Goal: Task Accomplishment & Management: Use online tool/utility

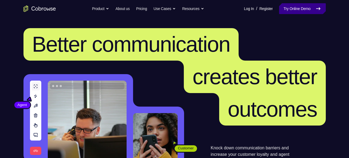
click at [291, 8] on link "Try Online Demo" at bounding box center [302, 8] width 46 height 11
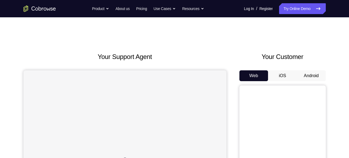
click at [312, 74] on button "Android" at bounding box center [311, 75] width 29 height 11
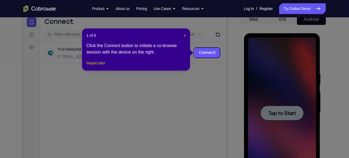
click at [99, 66] on button "Maybe later" at bounding box center [95, 63] width 19 height 6
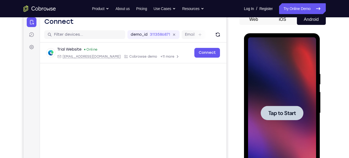
click at [306, 120] on div at bounding box center [282, 112] width 68 height 151
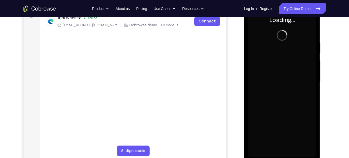
scroll to position [93, 0]
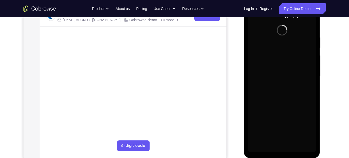
click at [282, 148] on div at bounding box center [282, 76] width 68 height 151
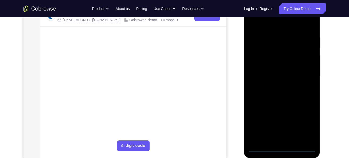
click at [282, 148] on div at bounding box center [282, 76] width 68 height 151
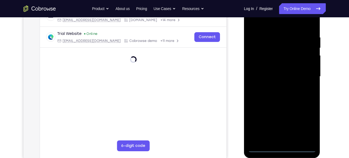
click at [307, 125] on div at bounding box center [282, 76] width 68 height 151
click at [270, 22] on div at bounding box center [282, 76] width 68 height 151
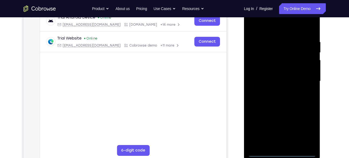
scroll to position [88, 0]
click at [302, 78] on div at bounding box center [282, 81] width 68 height 151
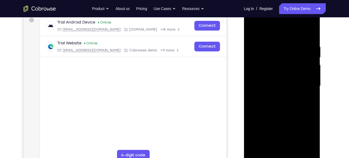
scroll to position [83, 0]
click at [278, 95] on div at bounding box center [282, 86] width 68 height 151
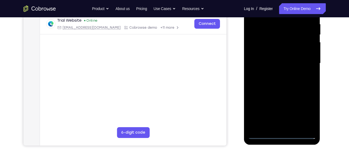
scroll to position [106, 0]
click at [287, 91] on div at bounding box center [282, 62] width 68 height 151
click at [287, 38] on div at bounding box center [282, 62] width 68 height 151
click at [278, 67] on div at bounding box center [282, 62] width 68 height 151
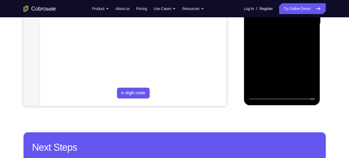
scroll to position [147, 0]
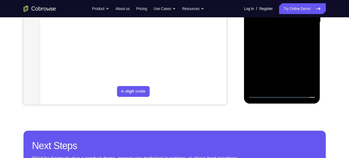
click at [288, 84] on div at bounding box center [282, 22] width 68 height 151
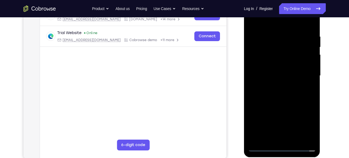
scroll to position [91, 0]
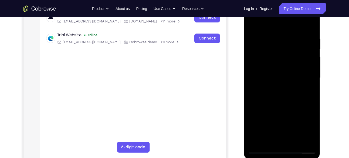
click at [256, 54] on div at bounding box center [282, 77] width 68 height 151
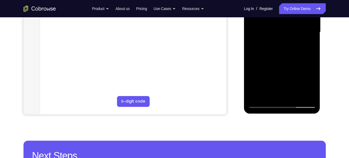
scroll to position [137, 0]
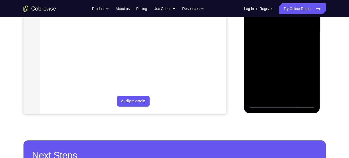
click at [284, 54] on div at bounding box center [282, 31] width 68 height 151
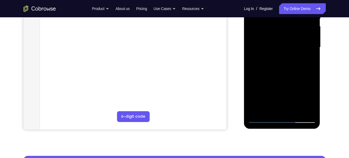
scroll to position [122, 0]
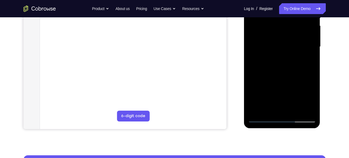
click at [314, 102] on div at bounding box center [282, 46] width 68 height 151
click at [312, 71] on div at bounding box center [282, 46] width 68 height 151
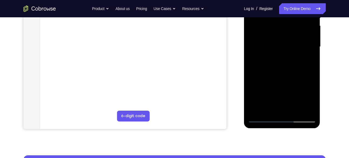
click at [312, 71] on div at bounding box center [282, 46] width 68 height 151
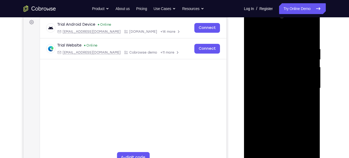
scroll to position [81, 0]
click at [278, 46] on div at bounding box center [282, 88] width 68 height 151
drag, startPoint x: 295, startPoint y: 66, endPoint x: 233, endPoint y: 81, distance: 64.5
click at [244, 81] on html "Online web based iOS Simulators and Android Emulators. Run iPhone, iPad, Mobile…" at bounding box center [282, 90] width 77 height 162
click at [308, 37] on div at bounding box center [282, 88] width 68 height 151
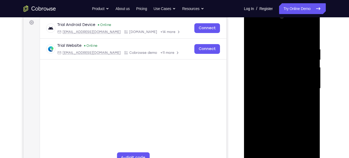
click at [291, 45] on div at bounding box center [282, 88] width 68 height 151
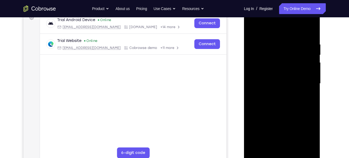
scroll to position [86, 0]
click at [260, 120] on div at bounding box center [282, 83] width 68 height 151
click at [263, 113] on div at bounding box center [282, 83] width 68 height 151
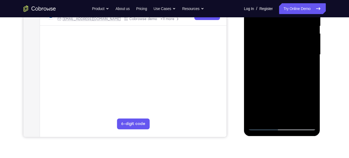
scroll to position [115, 0]
click at [312, 95] on div at bounding box center [282, 54] width 68 height 151
click at [258, 118] on div at bounding box center [282, 54] width 68 height 151
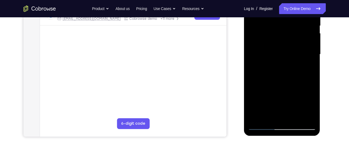
scroll to position [133, 0]
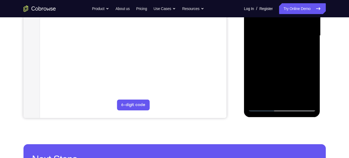
click at [283, 97] on div at bounding box center [282, 35] width 68 height 151
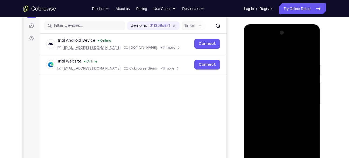
scroll to position [90, 0]
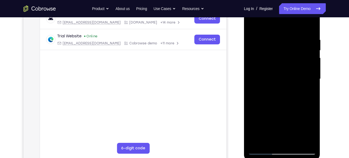
drag, startPoint x: 284, startPoint y: 87, endPoint x: 290, endPoint y: 26, distance: 61.2
click at [290, 26] on div at bounding box center [282, 78] width 68 height 151
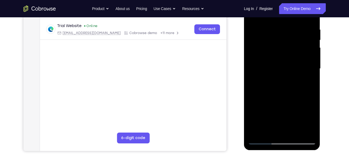
drag, startPoint x: 287, startPoint y: 86, endPoint x: 288, endPoint y: 11, distance: 75.8
click at [288, 11] on div at bounding box center [282, 68] width 68 height 151
drag, startPoint x: 295, startPoint y: 83, endPoint x: 300, endPoint y: 11, distance: 72.7
click at [300, 11] on div at bounding box center [282, 68] width 68 height 151
drag, startPoint x: 290, startPoint y: 83, endPoint x: 289, endPoint y: 26, distance: 57.2
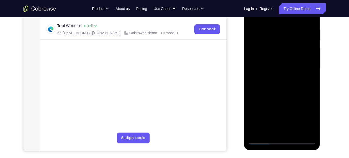
click at [289, 26] on div at bounding box center [282, 68] width 68 height 151
drag, startPoint x: 285, startPoint y: 83, endPoint x: 292, endPoint y: 11, distance: 73.2
click at [292, 11] on div at bounding box center [282, 68] width 68 height 151
drag, startPoint x: 292, startPoint y: 86, endPoint x: 285, endPoint y: 11, distance: 75.3
click at [285, 11] on div at bounding box center [282, 68] width 68 height 151
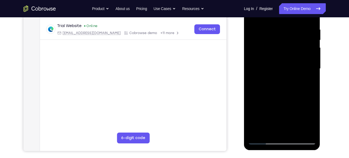
drag, startPoint x: 292, startPoint y: 94, endPoint x: 292, endPoint y: 11, distance: 83.6
click at [292, 11] on div at bounding box center [282, 68] width 68 height 151
drag, startPoint x: 283, startPoint y: 91, endPoint x: 286, endPoint y: 11, distance: 80.2
click at [286, 11] on div at bounding box center [282, 68] width 68 height 151
drag, startPoint x: 283, startPoint y: 94, endPoint x: 283, endPoint y: 11, distance: 83.1
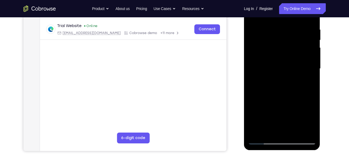
click at [283, 11] on div at bounding box center [282, 68] width 68 height 151
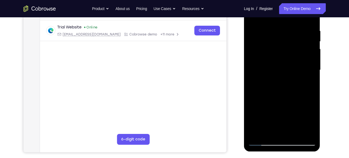
scroll to position [98, 0]
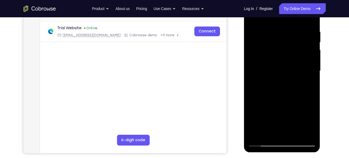
drag, startPoint x: 288, startPoint y: 99, endPoint x: 290, endPoint y: 11, distance: 88.8
click at [290, 11] on div at bounding box center [282, 70] width 68 height 151
drag, startPoint x: 292, startPoint y: 95, endPoint x: 291, endPoint y: 11, distance: 84.7
click at [291, 11] on div at bounding box center [282, 70] width 68 height 151
drag, startPoint x: 293, startPoint y: 87, endPoint x: 294, endPoint y: 11, distance: 76.9
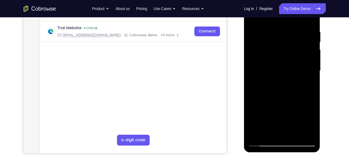
click at [294, 11] on div at bounding box center [282, 70] width 68 height 151
drag, startPoint x: 295, startPoint y: 101, endPoint x: 294, endPoint y: 11, distance: 90.7
click at [294, 11] on div at bounding box center [282, 70] width 68 height 151
drag, startPoint x: 291, startPoint y: 84, endPoint x: 284, endPoint y: 11, distance: 74.2
click at [284, 11] on div at bounding box center [282, 70] width 68 height 151
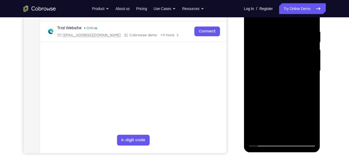
drag, startPoint x: 291, startPoint y: 90, endPoint x: 295, endPoint y: 11, distance: 79.2
click at [295, 11] on div at bounding box center [282, 70] width 68 height 151
drag, startPoint x: 290, startPoint y: 81, endPoint x: 292, endPoint y: 11, distance: 70.5
click at [292, 11] on div at bounding box center [282, 70] width 68 height 151
drag, startPoint x: 290, startPoint y: 88, endPoint x: 295, endPoint y: 11, distance: 77.8
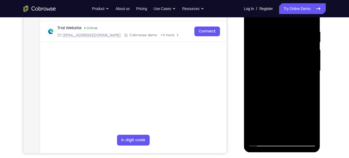
click at [295, 11] on div at bounding box center [282, 70] width 68 height 151
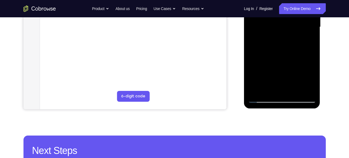
scroll to position [142, 0]
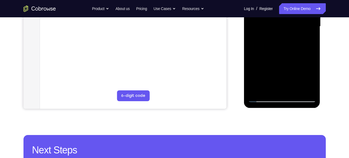
click at [270, 91] on div at bounding box center [282, 26] width 68 height 151
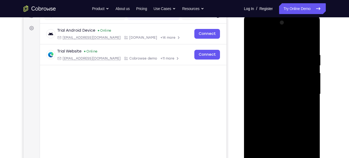
scroll to position [72, 0]
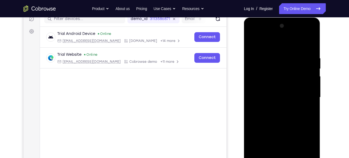
click at [285, 43] on div at bounding box center [282, 97] width 68 height 151
click at [276, 53] on div at bounding box center [282, 97] width 68 height 151
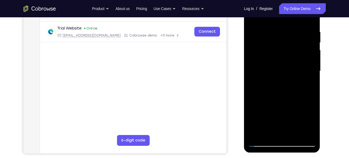
scroll to position [98, 0]
click at [274, 57] on div at bounding box center [282, 70] width 68 height 151
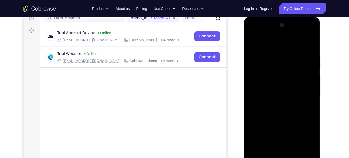
click at [311, 27] on div at bounding box center [282, 96] width 68 height 151
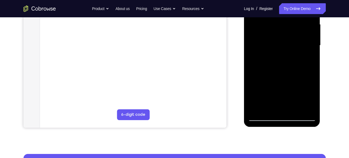
scroll to position [124, 0]
